Goal: Task Accomplishment & Management: Use online tool/utility

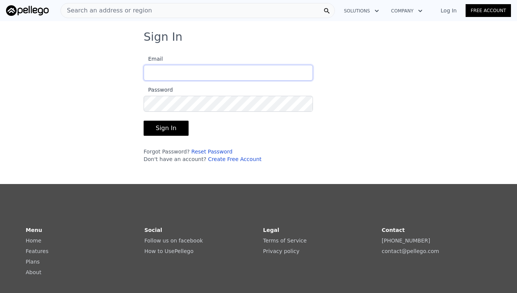
click at [168, 70] on input "Email" at bounding box center [228, 73] width 169 height 16
type input "[EMAIL_ADDRESS][DOMAIN_NAME]"
click at [163, 127] on button "Sign In" at bounding box center [166, 128] width 45 height 15
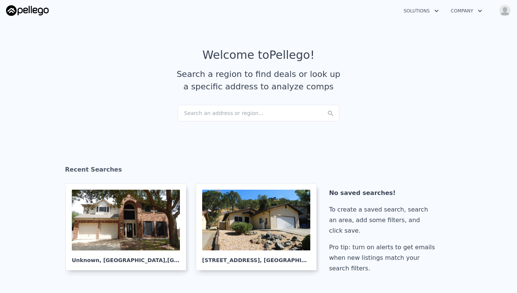
click at [228, 110] on div "Search an address or region..." at bounding box center [259, 113] width 162 height 17
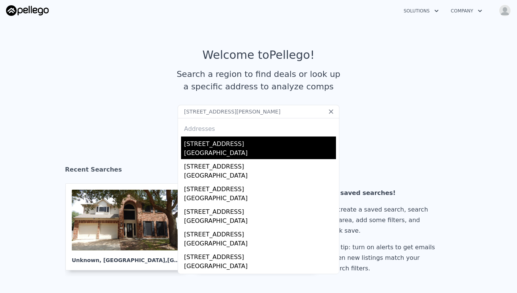
type input "[STREET_ADDRESS][PERSON_NAME]"
click at [205, 153] on div "[GEOGRAPHIC_DATA]" at bounding box center [260, 154] width 152 height 11
